Goal: Task Accomplishment & Management: Complete application form

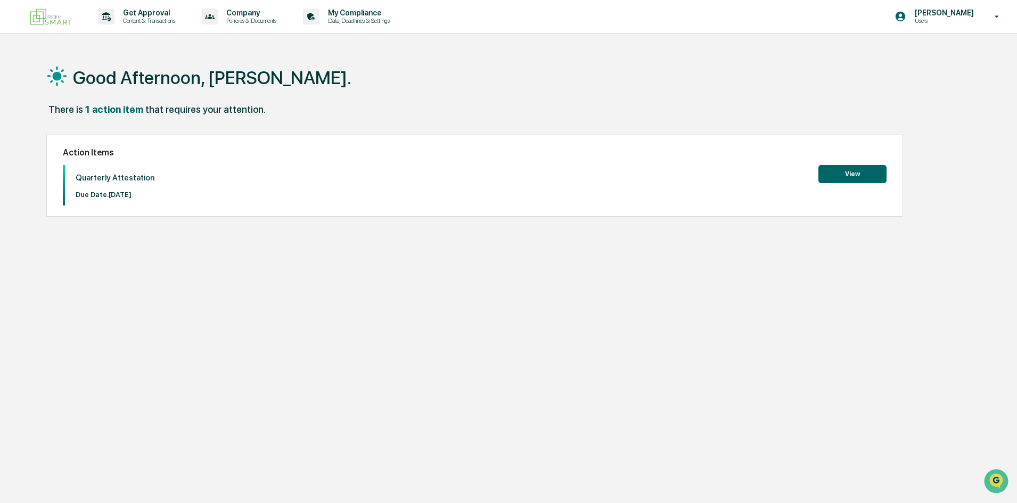
click at [814, 179] on div "Quarterly Attestation Due Date: [DATE] View" at bounding box center [475, 185] width 824 height 40
click at [831, 178] on button "View" at bounding box center [852, 174] width 68 height 18
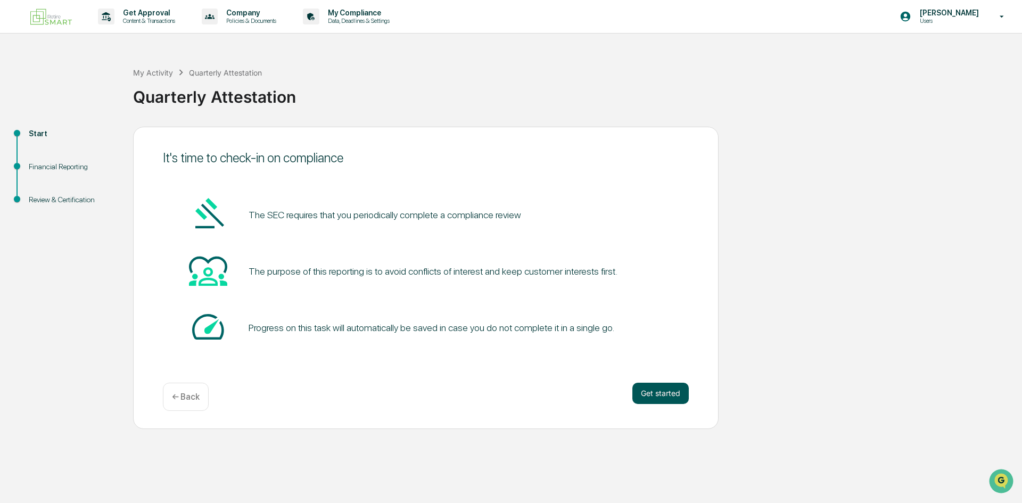
click at [680, 385] on button "Get started" at bounding box center [660, 393] width 56 height 21
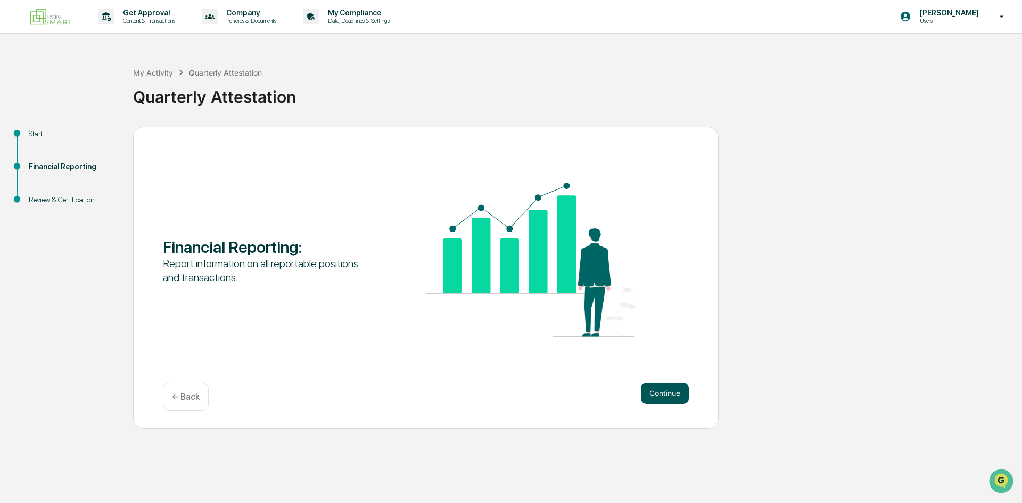
click at [670, 394] on button "Continue" at bounding box center [665, 393] width 48 height 21
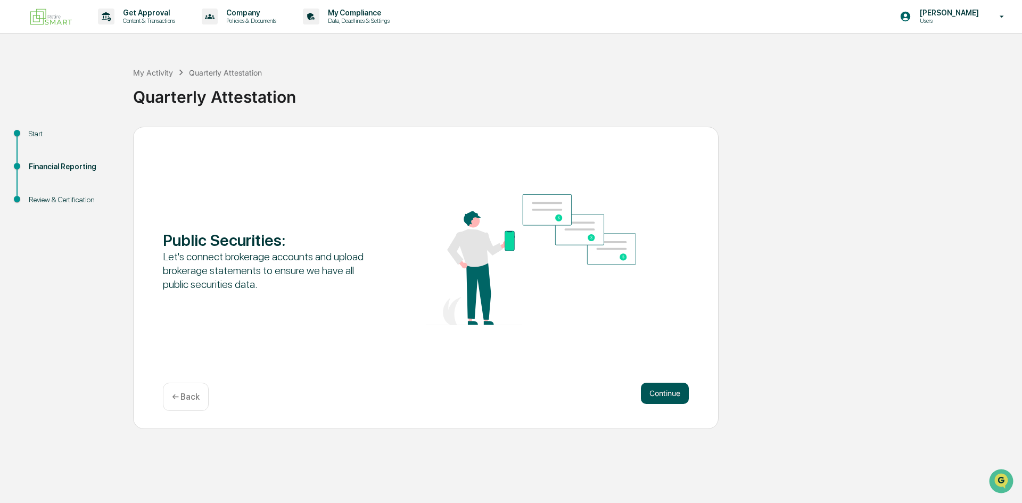
click at [668, 394] on button "Continue" at bounding box center [665, 393] width 48 height 21
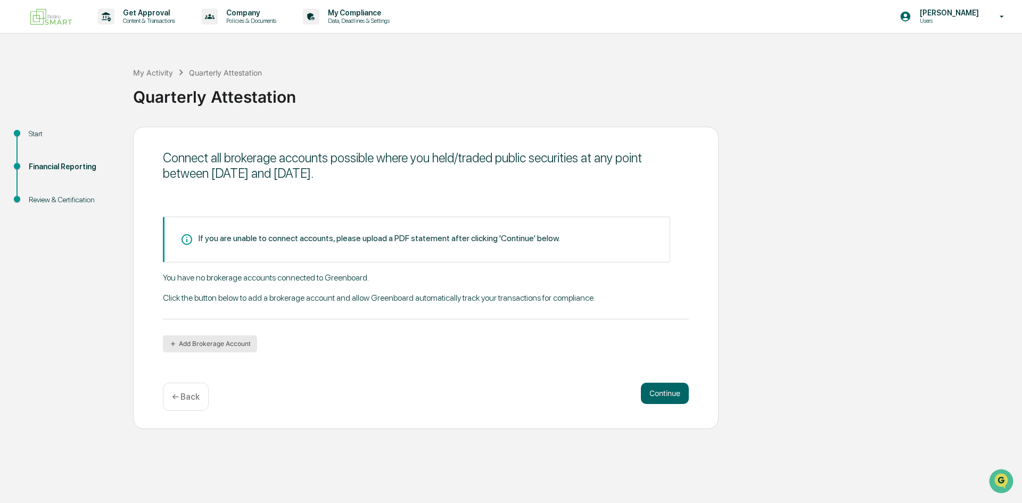
click at [212, 350] on button "Add Brokerage Account" at bounding box center [210, 343] width 94 height 17
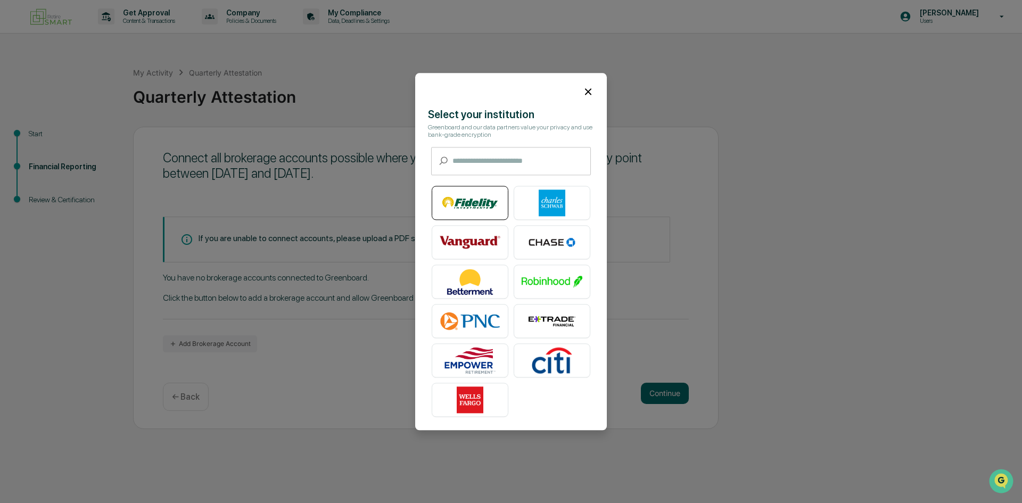
click at [472, 203] on img at bounding box center [470, 203] width 61 height 27
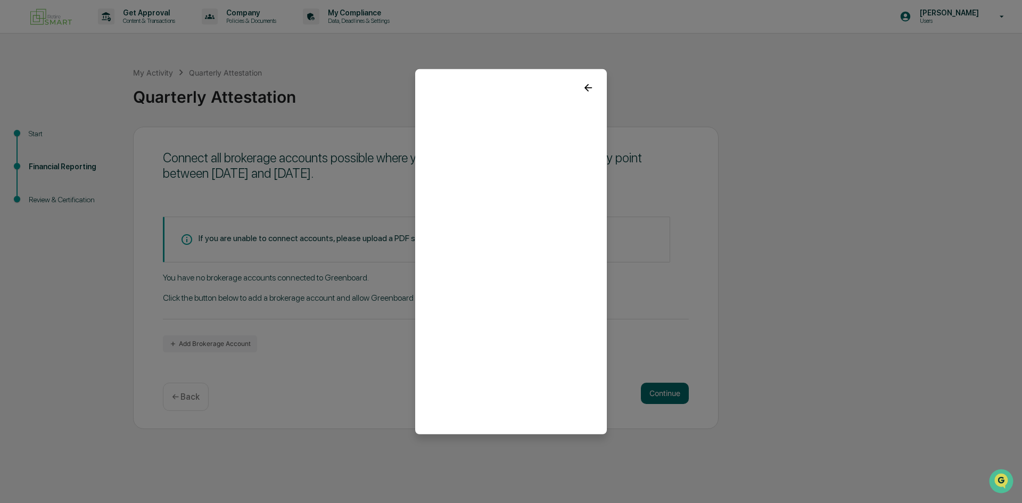
click at [583, 81] on icon at bounding box center [588, 87] width 12 height 12
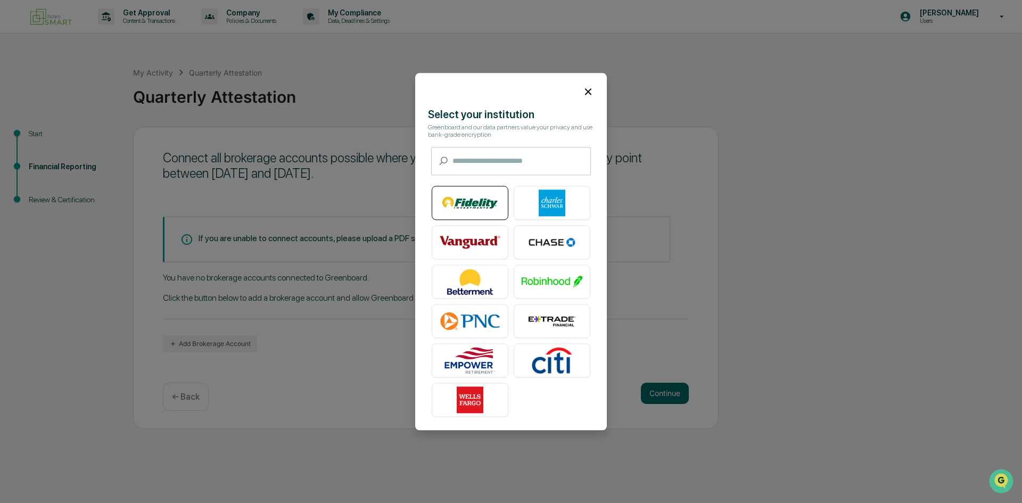
click at [481, 201] on img at bounding box center [470, 203] width 61 height 27
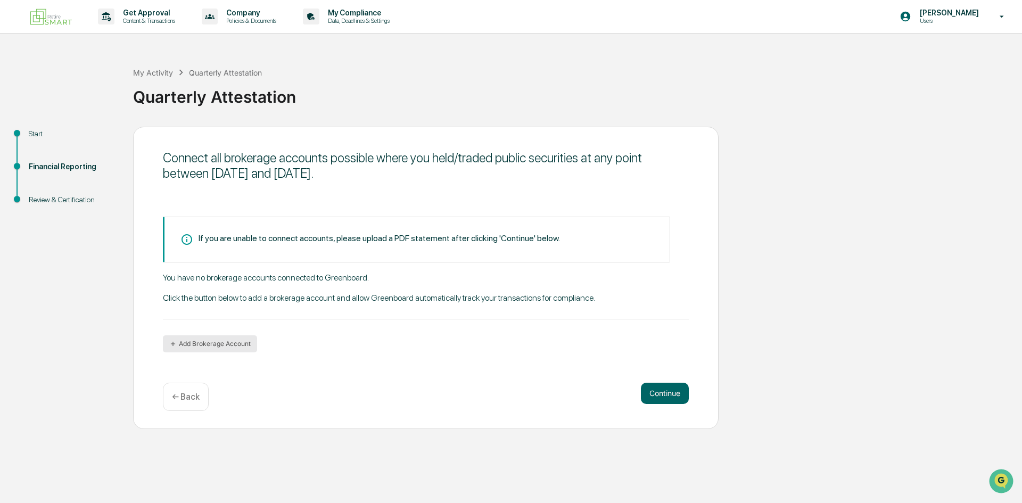
click at [237, 344] on button "Add Brokerage Account" at bounding box center [210, 343] width 94 height 17
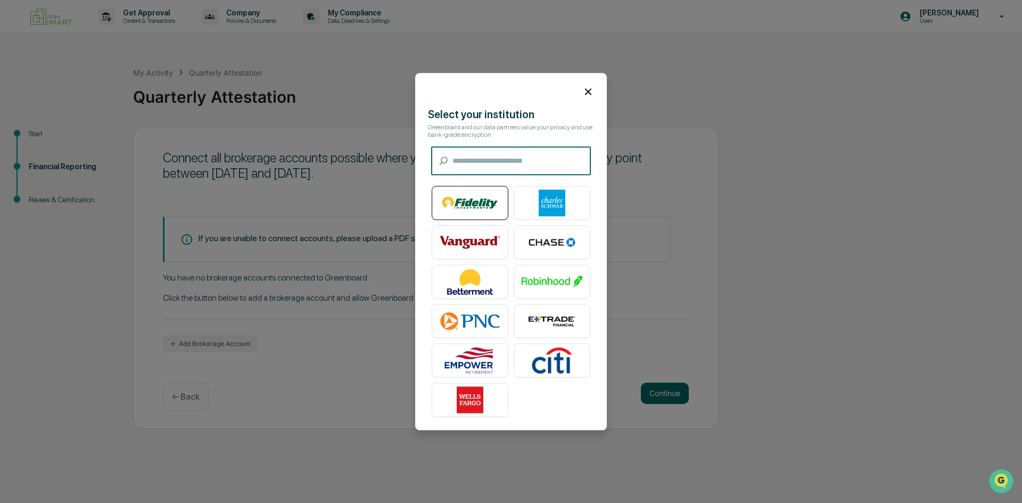
click at [466, 203] on img at bounding box center [470, 203] width 61 height 27
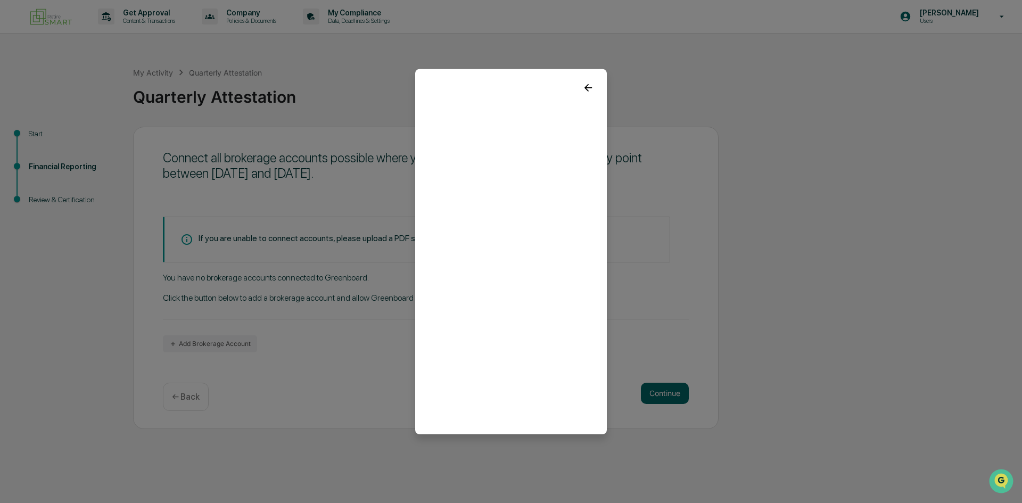
click at [575, 90] on div at bounding box center [511, 83] width 192 height 29
click at [588, 87] on icon at bounding box center [588, 87] width 12 height 12
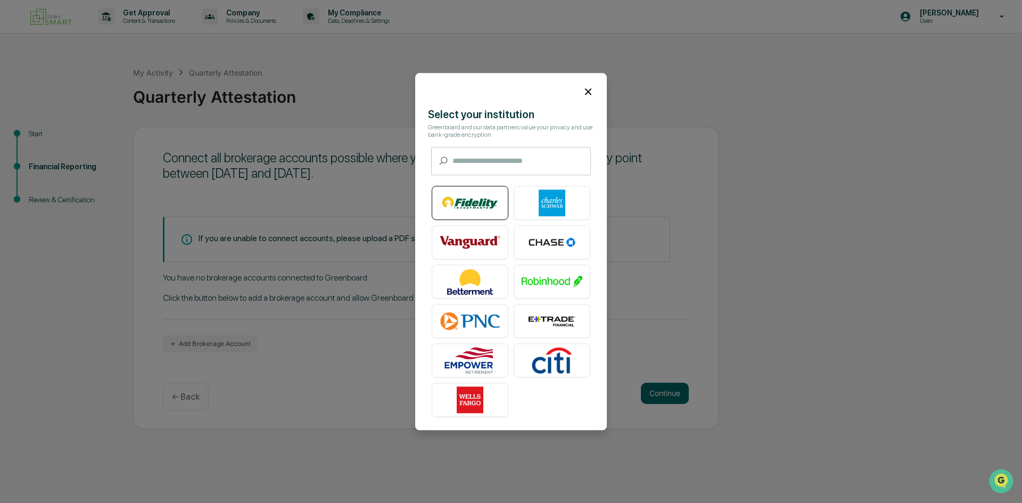
click at [472, 197] on img at bounding box center [470, 203] width 61 height 27
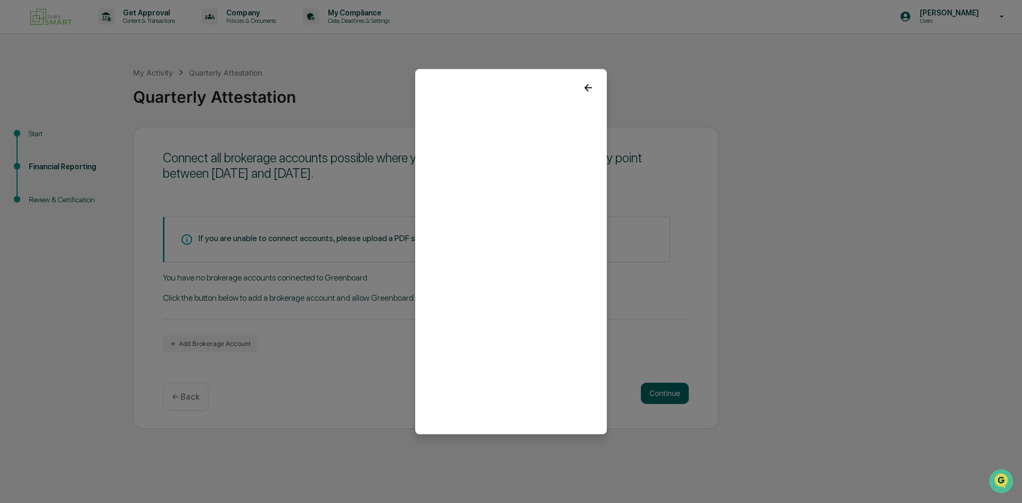
click at [582, 81] on icon at bounding box center [588, 87] width 12 height 12
